Goal: Navigation & Orientation: Find specific page/section

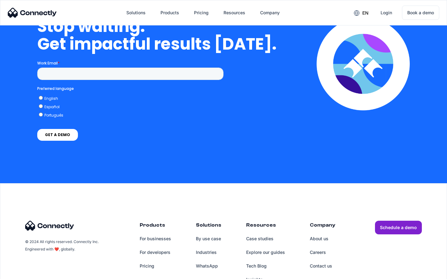
scroll to position [1575, 0]
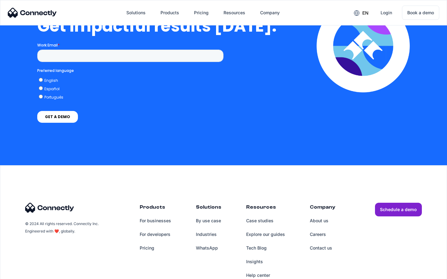
scroll to position [1364, 0]
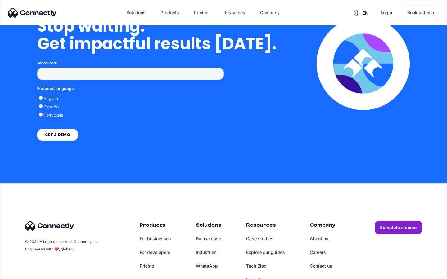
scroll to position [1805, 0]
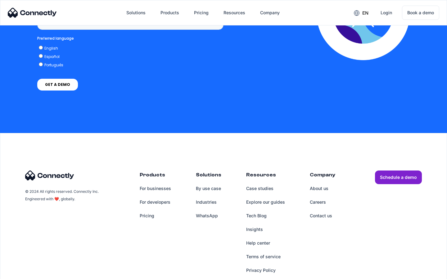
scroll to position [465, 0]
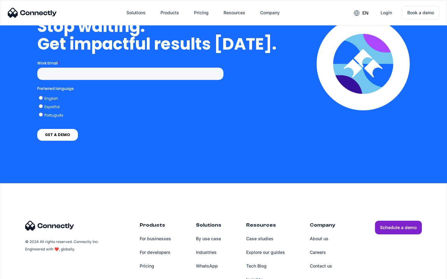
scroll to position [2553, 0]
